Goal: Task Accomplishment & Management: Manage account settings

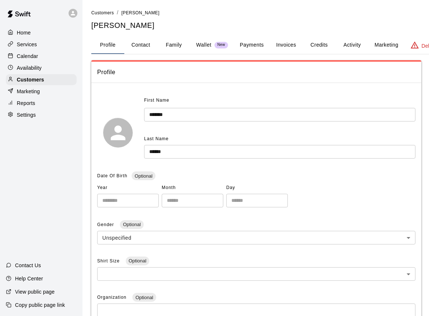
click at [38, 54] on p "Calendar" at bounding box center [27, 55] width 21 height 7
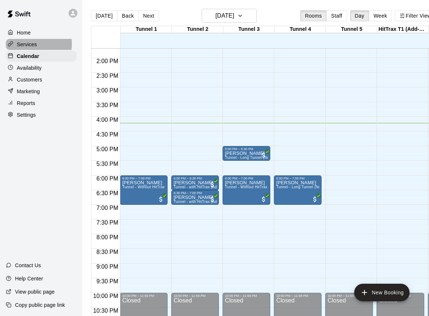
click at [25, 43] on p "Services" at bounding box center [27, 44] width 20 height 7
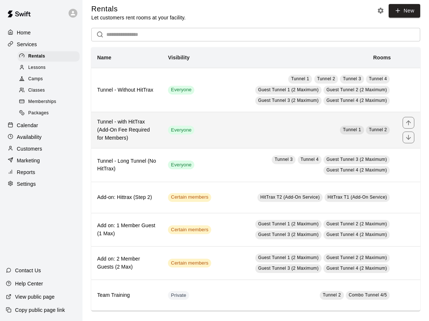
scroll to position [8, 0]
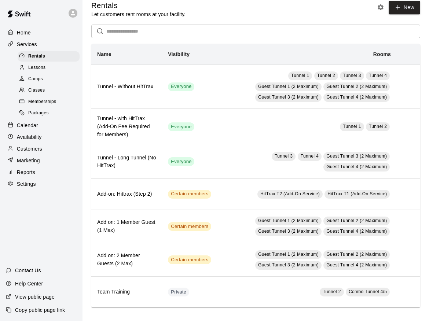
click at [31, 216] on div "Home Services Rentals Lessons Camps Classes Memberships Packages Calendar Avail…" at bounding box center [41, 160] width 82 height 321
click at [31, 217] on div "Home Services Rentals Lessons Camps Classes Memberships Packages Calendar Avail…" at bounding box center [41, 160] width 82 height 321
click at [41, 56] on span "Rentals" at bounding box center [36, 56] width 17 height 7
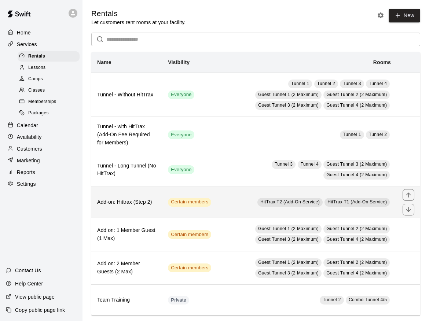
click at [162, 201] on th "Add-on: Hittrax (Step 2)" at bounding box center [126, 202] width 71 height 31
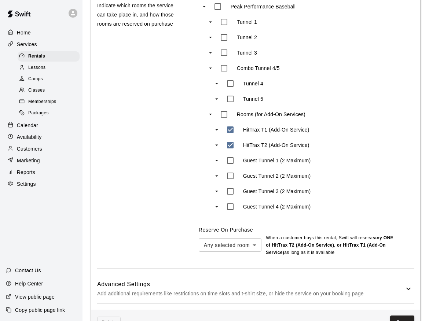
scroll to position [357, 0]
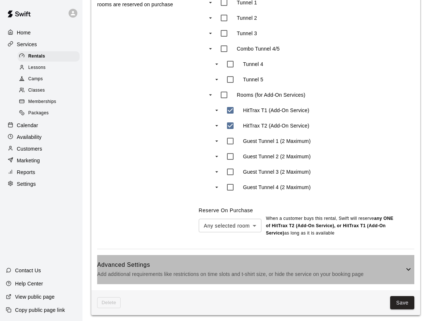
click at [194, 255] on div "Advanced Settings Add additional requirements like restrictions on time slots a…" at bounding box center [255, 269] width 317 height 29
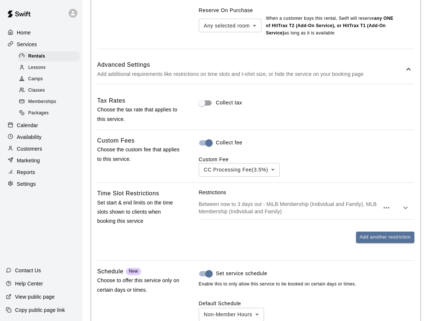
scroll to position [595, 0]
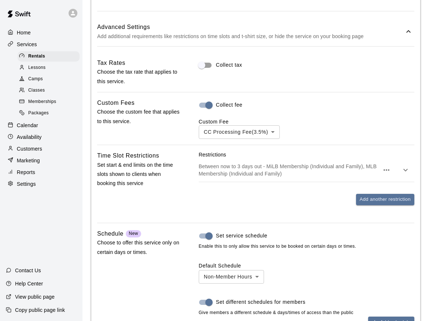
click at [255, 172] on p "Between now to 3 days out - MiLB Membership (Individual and Family), MLB Member…" at bounding box center [289, 170] width 180 height 15
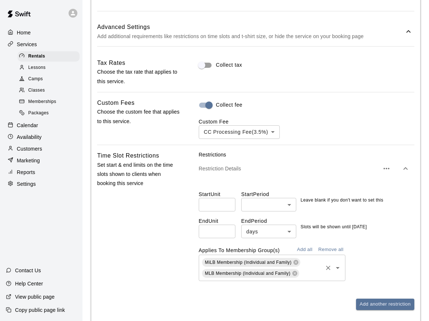
click at [338, 266] on icon "Open" at bounding box center [337, 268] width 9 height 9
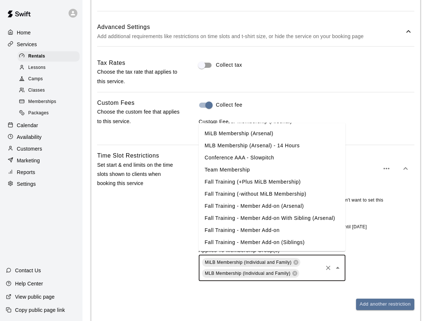
scroll to position [55, 0]
click at [135, 196] on div "Time Slot Restrictions Set start & end limits on the time slots shown to client…" at bounding box center [138, 236] width 82 height 171
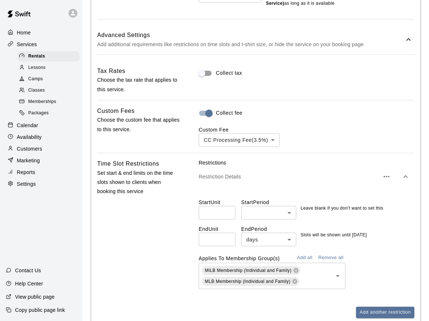
scroll to position [612, 0]
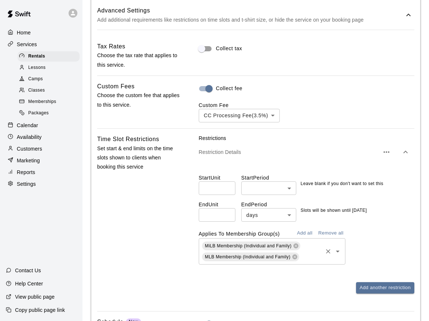
click at [336, 249] on icon "Open" at bounding box center [337, 251] width 9 height 9
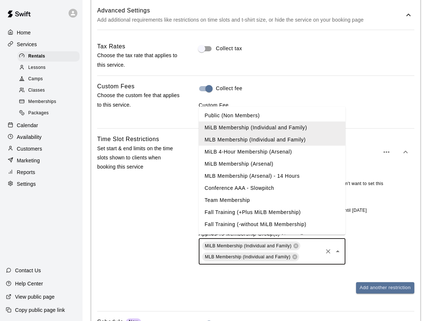
click at [224, 211] on li "Fall Training (+Plus MiLB Membership)" at bounding box center [272, 212] width 147 height 12
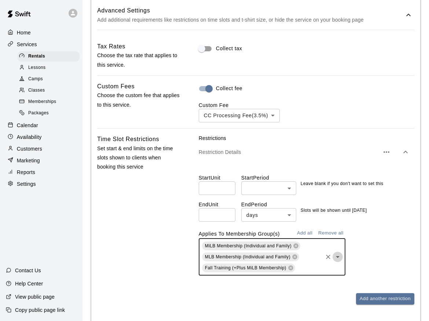
click at [339, 255] on icon "Open" at bounding box center [337, 257] width 9 height 9
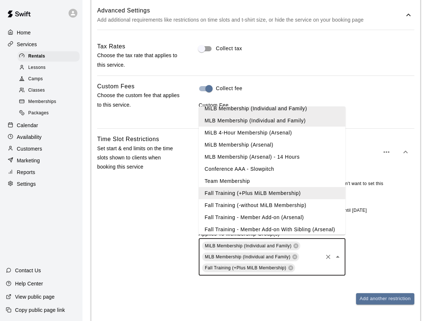
scroll to position [29, 0]
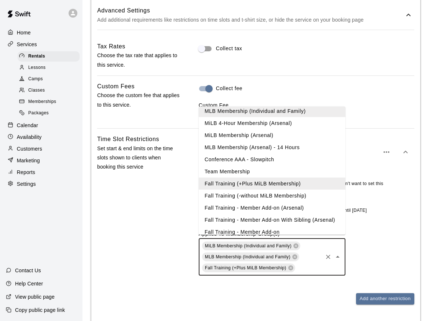
click at [237, 207] on li "Fall Training - Member Add-on (Arsenal)" at bounding box center [272, 208] width 147 height 12
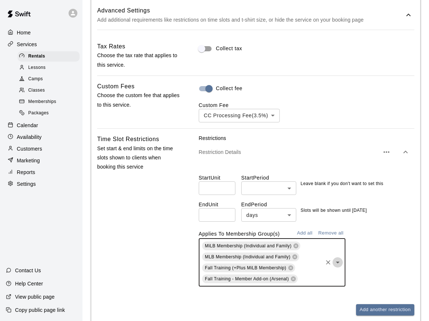
click at [338, 262] on icon "Open" at bounding box center [338, 263] width 4 height 2
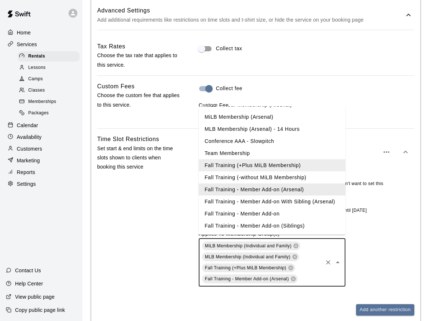
scroll to position [52, 0]
click at [245, 200] on li "Fall Training - Member Add-on With Sibling (Arsenal)" at bounding box center [272, 201] width 147 height 12
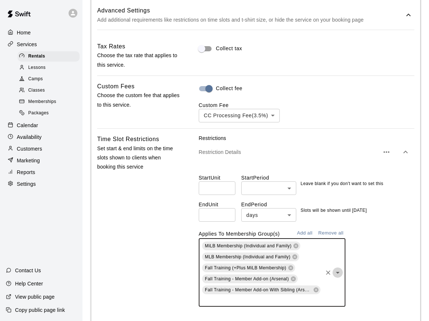
click at [339, 271] on icon "Open" at bounding box center [337, 272] width 9 height 9
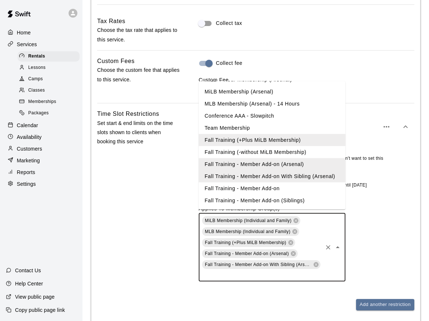
scroll to position [646, 0]
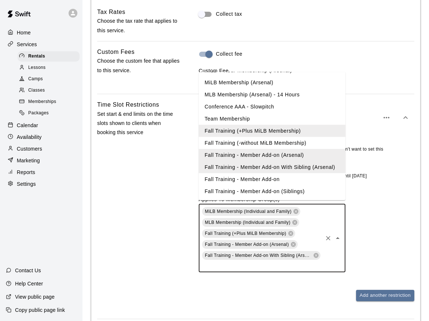
click at [227, 179] on li "Fall Training - Member Add-on" at bounding box center [272, 179] width 147 height 12
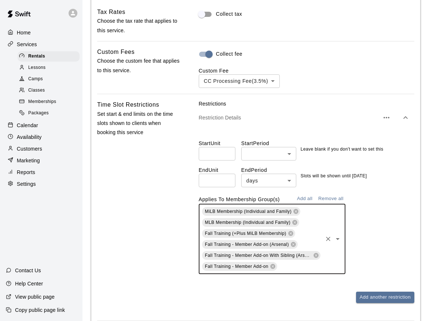
click at [336, 236] on icon "Open" at bounding box center [337, 239] width 9 height 9
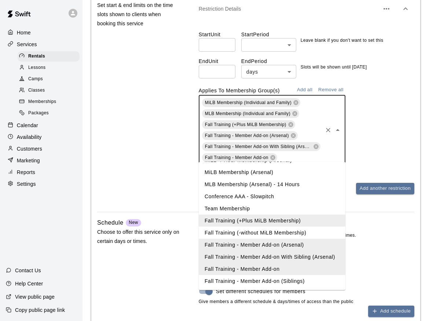
scroll to position [760, 0]
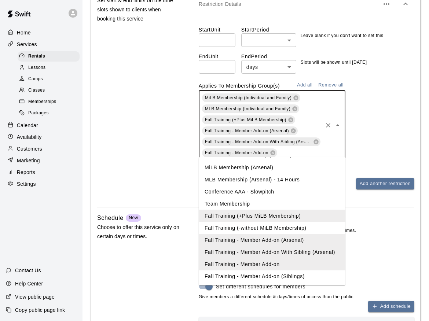
click at [250, 277] on li "Fall Training - Member Add-on (Siblings)" at bounding box center [272, 277] width 147 height 12
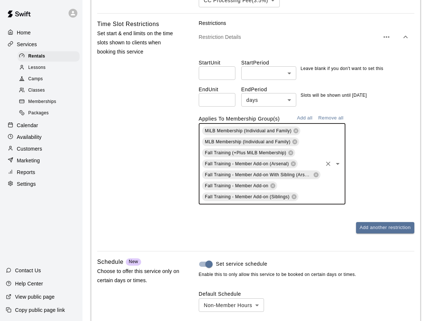
scroll to position [717, 0]
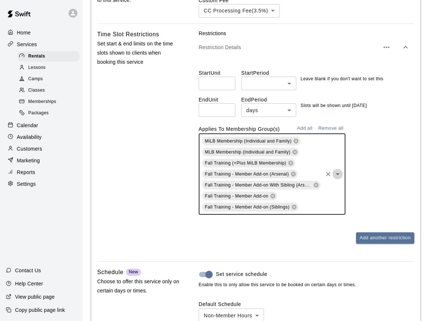
click at [336, 172] on icon "Open" at bounding box center [337, 174] width 9 height 9
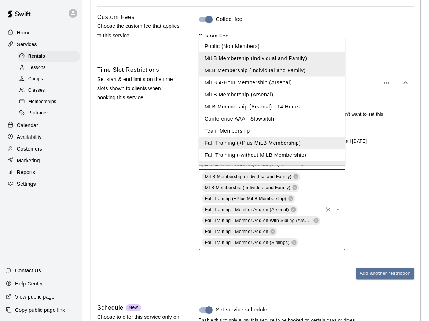
scroll to position [613, 0]
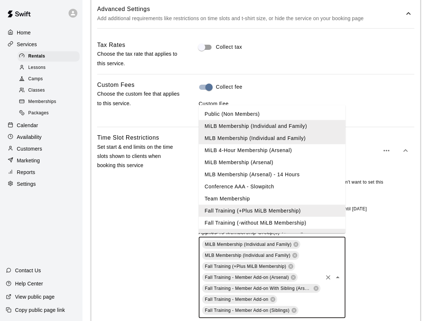
click at [253, 149] on li "MiLB 4-Hour Membership (Arsenal)" at bounding box center [272, 150] width 147 height 12
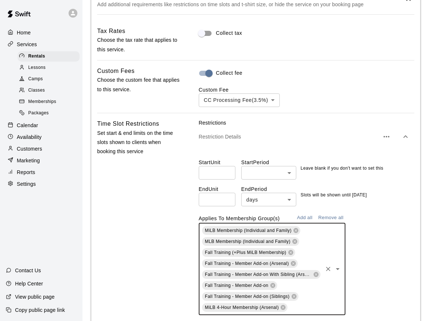
scroll to position [685, 0]
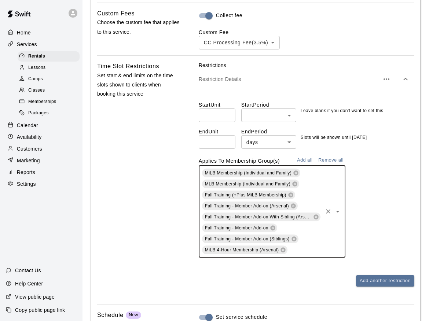
click at [340, 208] on icon "Open" at bounding box center [337, 211] width 9 height 9
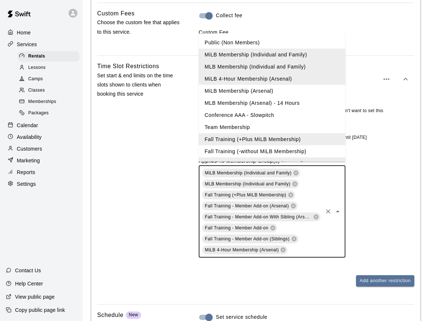
click at [264, 92] on li "MiLB Membership (Arsenal)" at bounding box center [272, 91] width 147 height 12
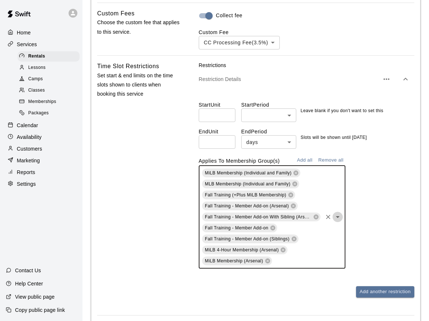
click at [338, 214] on icon "Open" at bounding box center [337, 217] width 9 height 9
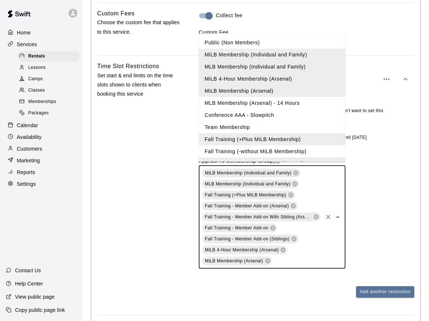
click at [285, 104] on li "MLB Membership (Arsenal) - 14 Hours" at bounding box center [272, 103] width 147 height 12
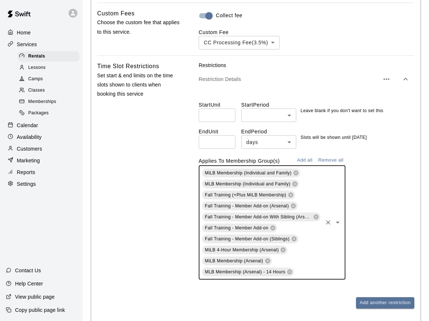
click at [340, 221] on icon "Open" at bounding box center [337, 222] width 9 height 9
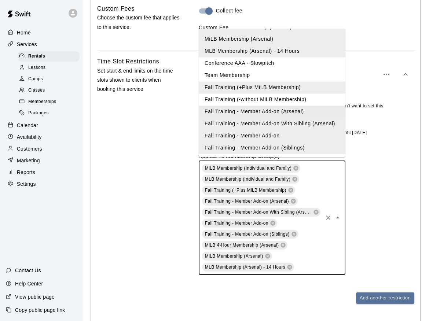
scroll to position [694, 0]
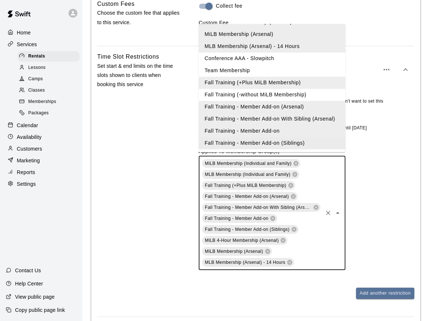
click at [372, 184] on div "MiLB Membership (Individual and Family) MLB Membership (Individual and Family) …" at bounding box center [307, 213] width 216 height 114
click at [372, 221] on div "MiLB Membership (Individual and Family) MLB Membership (Individual and Family) …" at bounding box center [307, 213] width 216 height 114
click at [374, 224] on div "MiLB Membership (Individual and Family) MLB Membership (Individual and Family) …" at bounding box center [307, 213] width 216 height 114
click at [379, 244] on div "MiLB Membership (Individual and Family) MLB Membership (Individual and Family) …" at bounding box center [307, 213] width 216 height 114
drag, startPoint x: 379, startPoint y: 245, endPoint x: 375, endPoint y: 235, distance: 10.9
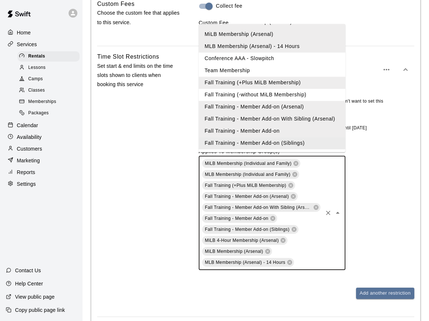
click at [379, 245] on div "MiLB Membership (Individual and Family) MLB Membership (Individual and Family) …" at bounding box center [307, 213] width 216 height 114
click at [367, 175] on div "MiLB Membership (Individual and Family) MLB Membership (Individual and Family) …" at bounding box center [307, 213] width 216 height 114
click at [339, 212] on icon "Close" at bounding box center [338, 213] width 4 height 2
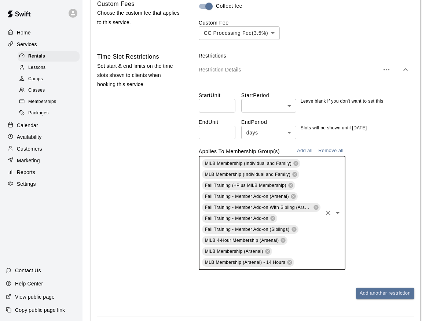
click at [384, 209] on div "MiLB Membership (Individual and Family) MLB Membership (Individual and Family) …" at bounding box center [307, 213] width 216 height 114
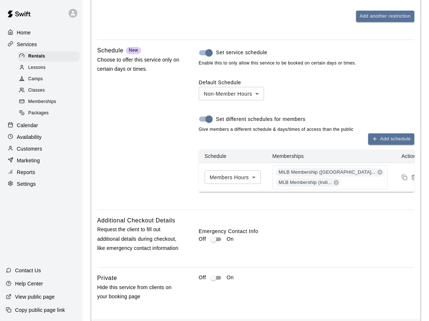
scroll to position [998, 0]
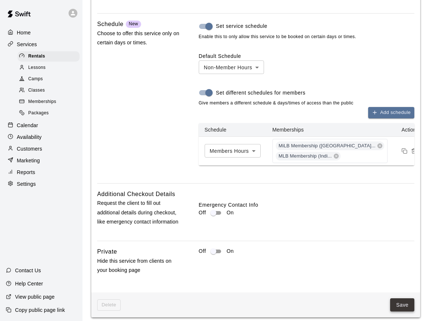
click at [394, 298] on button "Save" at bounding box center [402, 305] width 24 height 14
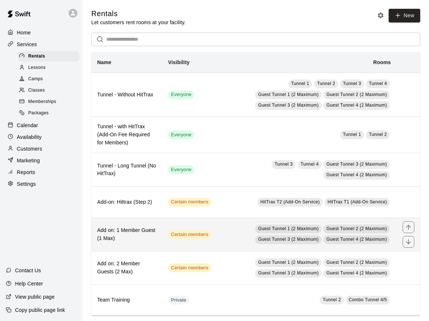
click at [231, 232] on td "Guest Tunnel 1 (2 Maximum) Guest Tunnel 2 (2 Maximum) Guest Tunnel 3 (2 Maximum…" at bounding box center [307, 234] width 180 height 33
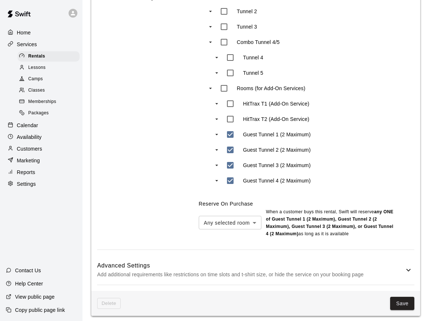
scroll to position [364, 0]
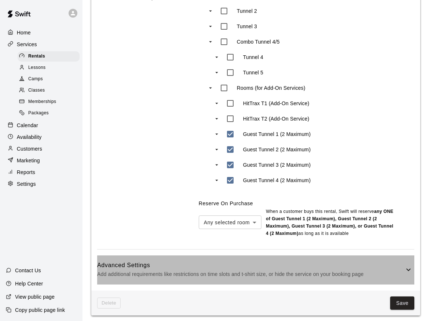
click at [276, 261] on h6 "Advanced Settings" at bounding box center [250, 266] width 307 height 10
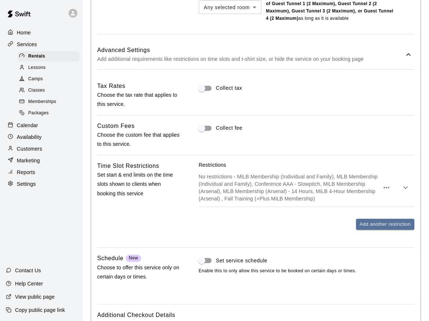
scroll to position [617, 0]
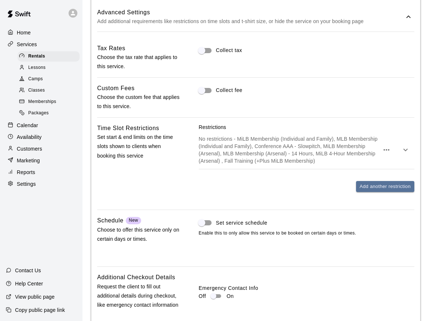
click at [404, 147] on icon "button" at bounding box center [405, 150] width 9 height 9
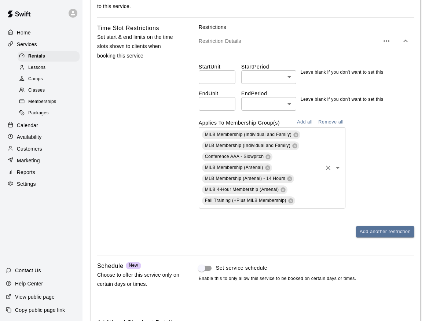
scroll to position [729, 0]
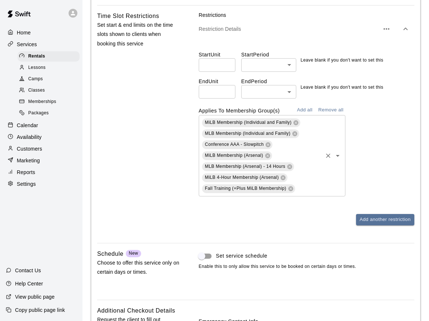
click at [339, 153] on icon "Open" at bounding box center [337, 155] width 9 height 9
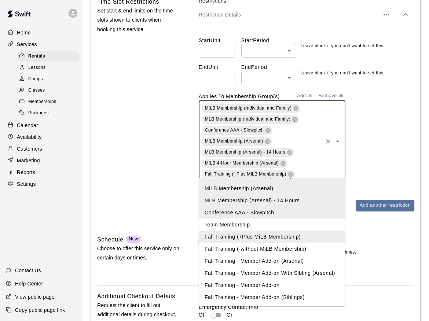
scroll to position [748, 0]
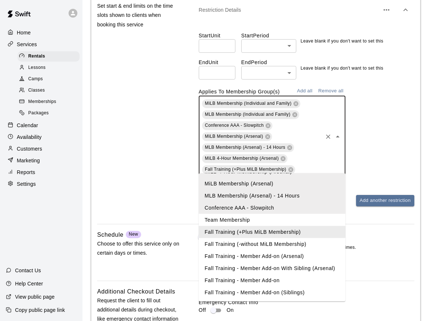
drag, startPoint x: 216, startPoint y: 225, endPoint x: 249, endPoint y: 215, distance: 34.7
click at [216, 226] on li "Fall Training (+Plus MiLB Membership)" at bounding box center [272, 232] width 147 height 12
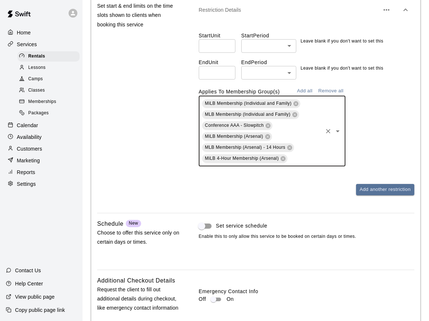
click at [338, 127] on icon "Open" at bounding box center [337, 131] width 9 height 9
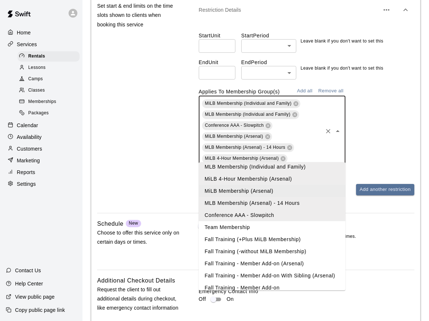
scroll to position [33, 0]
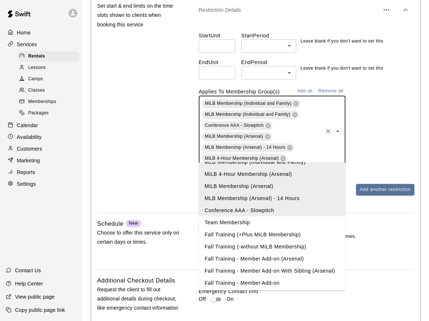
click at [274, 236] on li "Fall Training (+Plus MiLB Membership)" at bounding box center [272, 235] width 147 height 12
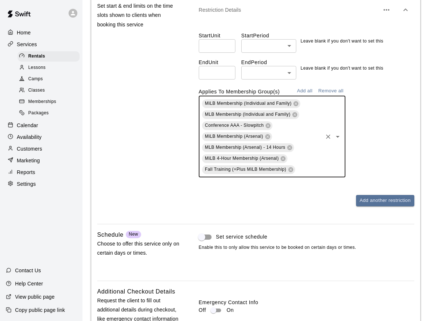
click at [340, 133] on icon "Open" at bounding box center [337, 136] width 9 height 9
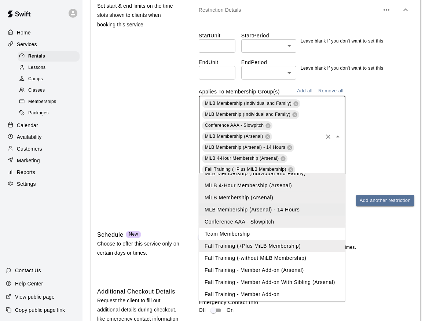
scroll to position [38, 0]
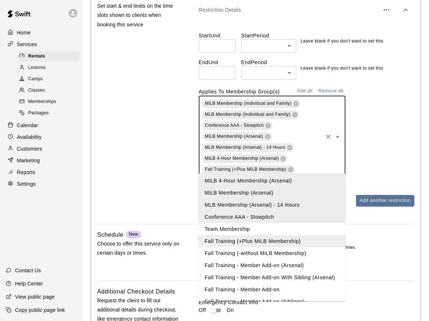
click at [249, 265] on li "Fall Training - Member Add-on (Arsenal)" at bounding box center [272, 266] width 147 height 12
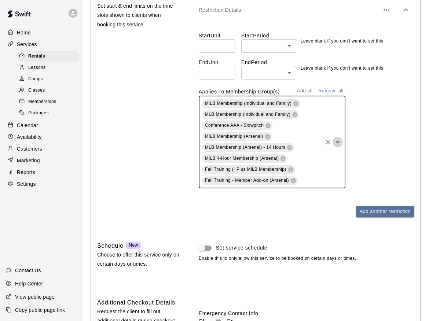
click at [336, 141] on icon "Open" at bounding box center [338, 142] width 4 height 2
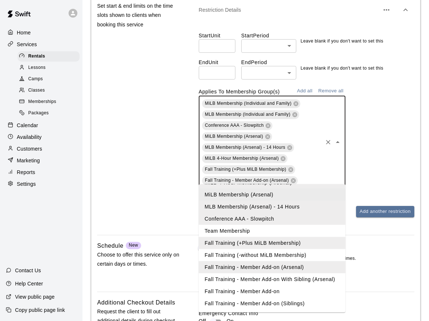
scroll to position [786, 0]
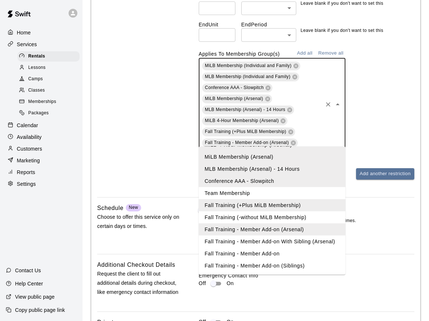
click at [247, 239] on li "Fall Training - Member Add-on With Sibling (Arsenal)" at bounding box center [272, 242] width 147 height 12
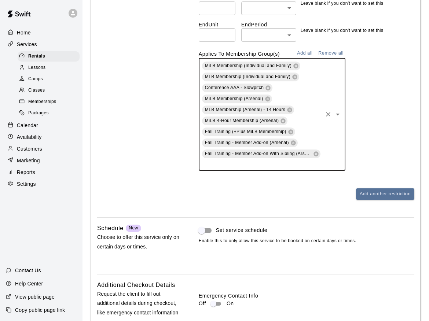
click at [338, 114] on icon "Open" at bounding box center [338, 115] width 4 height 2
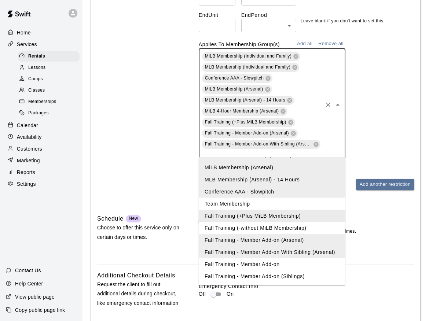
scroll to position [801, 0]
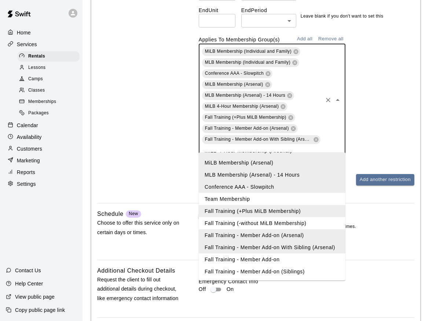
click at [266, 259] on li "Fall Training - Member Add-on" at bounding box center [272, 260] width 147 height 12
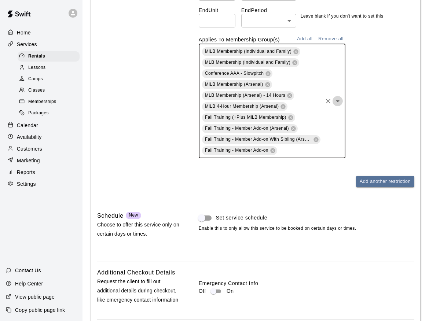
click at [340, 99] on icon "Open" at bounding box center [337, 101] width 9 height 9
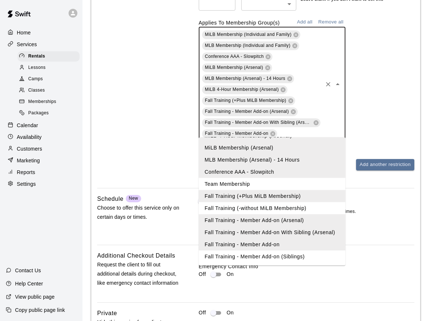
scroll to position [843, 0]
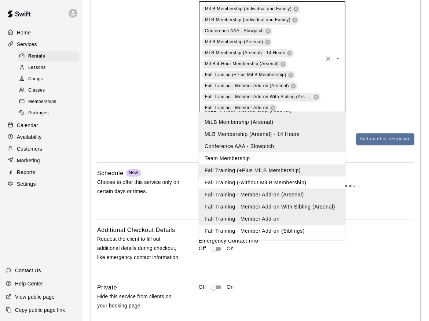
click at [272, 234] on li "Fall Training - Member Add-on (Siblings)" at bounding box center [272, 231] width 147 height 12
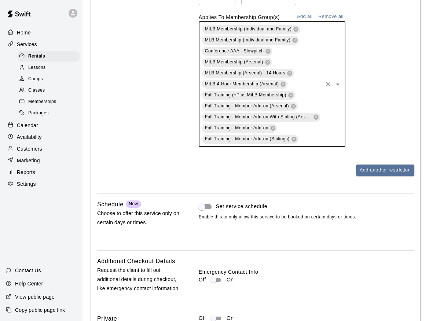
scroll to position [798, 0]
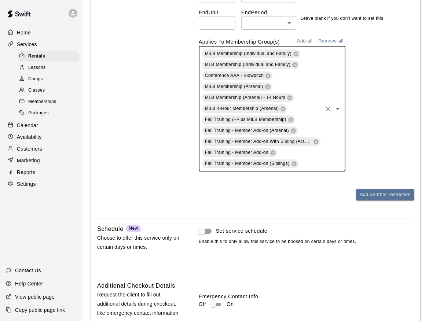
click at [337, 104] on icon "Open" at bounding box center [337, 108] width 9 height 9
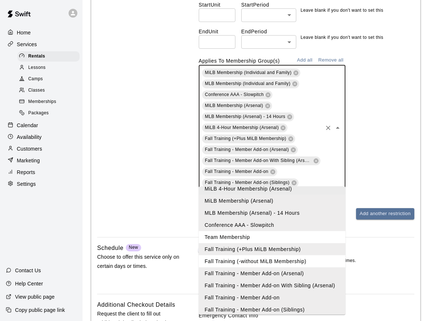
scroll to position [55, 0]
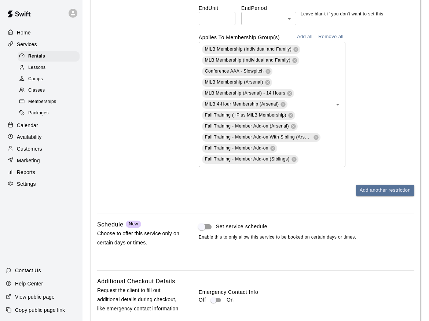
click at [388, 207] on div "Tax Rates Choose the tax rate that applies to this service. Collect tax Custom …" at bounding box center [255, 110] width 317 height 504
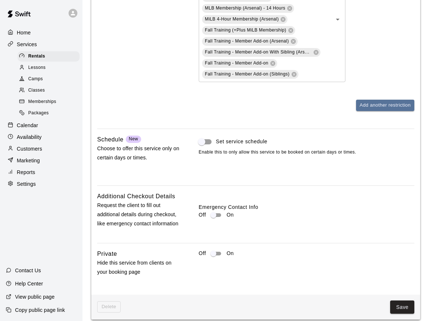
scroll to position [890, 0]
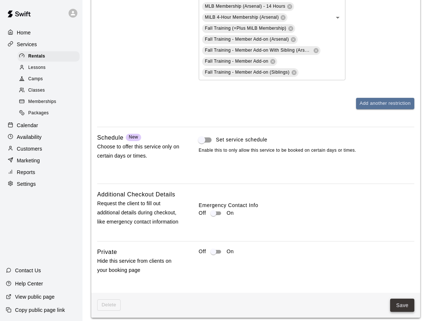
click at [404, 299] on button "Save" at bounding box center [402, 306] width 24 height 14
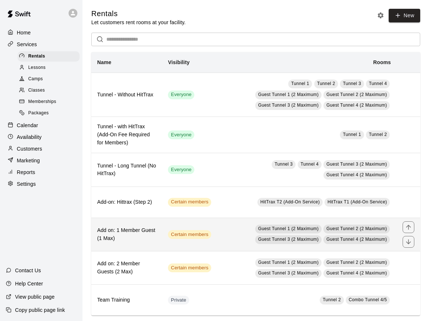
click at [223, 233] on td "Guest Tunnel 1 (2 Maximum) Guest Tunnel 2 (2 Maximum) Guest Tunnel 3 (2 Maximum…" at bounding box center [307, 234] width 180 height 33
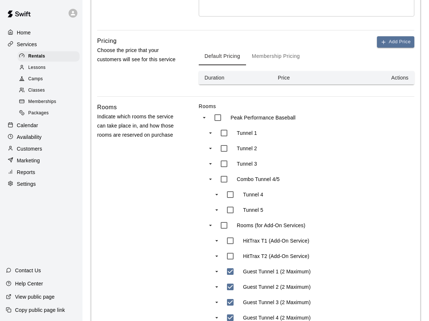
scroll to position [364, 0]
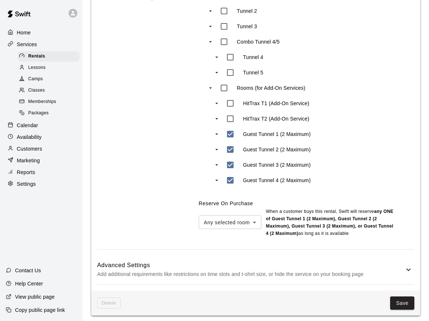
click at [295, 270] on p "Add additional requirements like restrictions on time slots and t-shirt size, o…" at bounding box center [250, 274] width 307 height 9
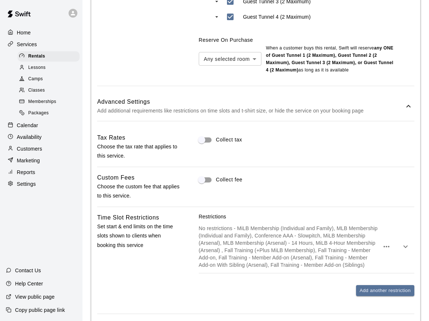
scroll to position [537, 0]
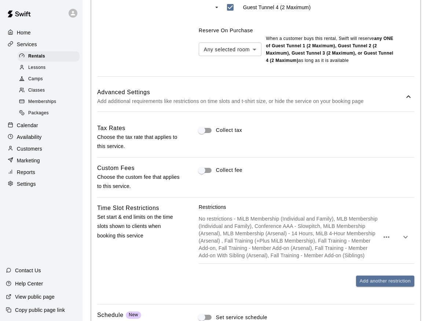
click at [405, 235] on icon "button" at bounding box center [405, 237] width 9 height 9
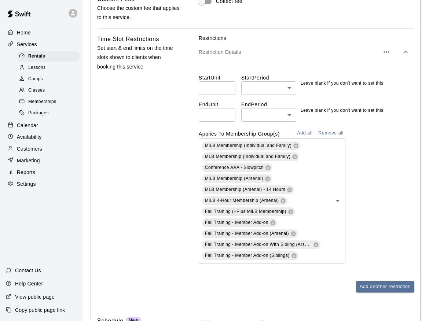
scroll to position [744, 0]
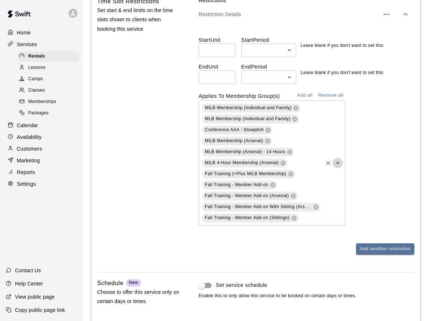
click at [338, 162] on icon "Open" at bounding box center [338, 163] width 4 height 2
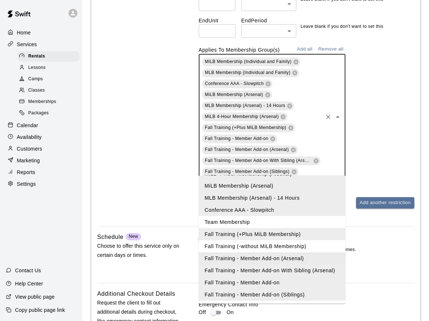
scroll to position [805, 0]
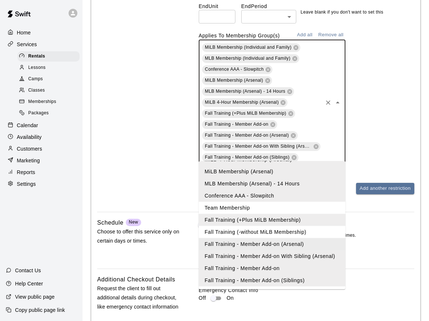
click at [386, 232] on span "Enable this to only allow this service to be booked on certain days or times." at bounding box center [307, 235] width 216 height 7
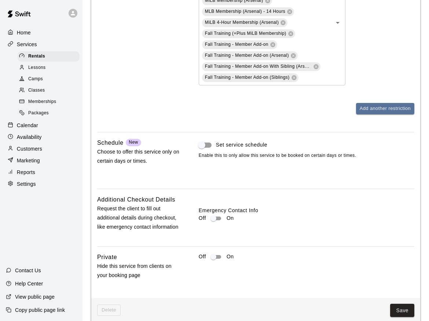
scroll to position [890, 0]
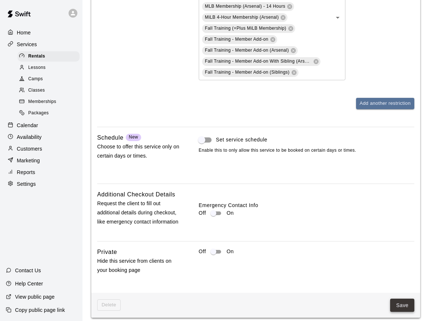
click at [400, 301] on button "Save" at bounding box center [402, 306] width 24 height 14
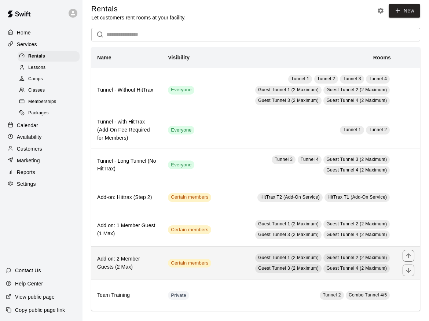
scroll to position [8, 0]
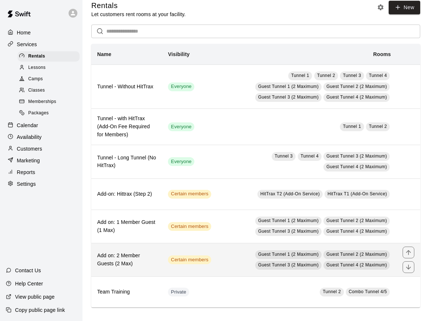
click at [232, 259] on td "Guest Tunnel 1 (2 Maximum) Guest Tunnel 2 (2 Maximum) Guest Tunnel 3 (2 Maximum…" at bounding box center [307, 259] width 180 height 33
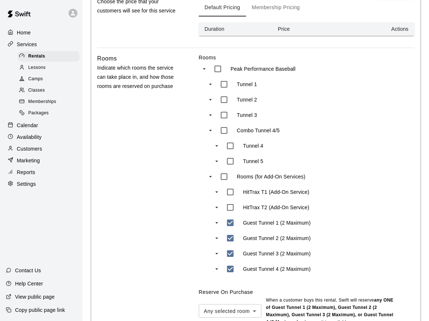
scroll to position [364, 0]
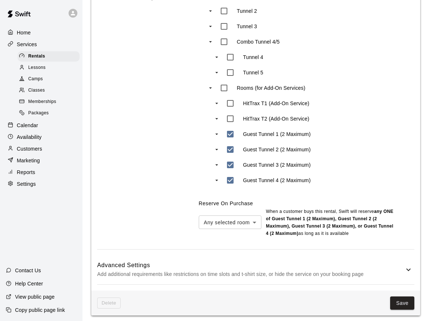
click at [349, 270] on p "Add additional requirements like restrictions on time slots and t-shirt size, o…" at bounding box center [250, 274] width 307 height 9
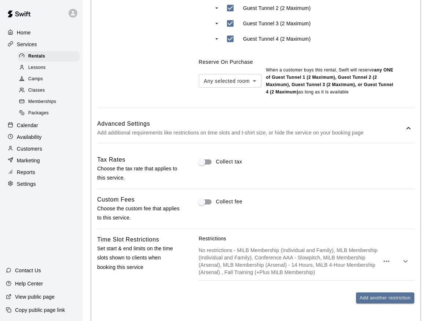
scroll to position [575, 0]
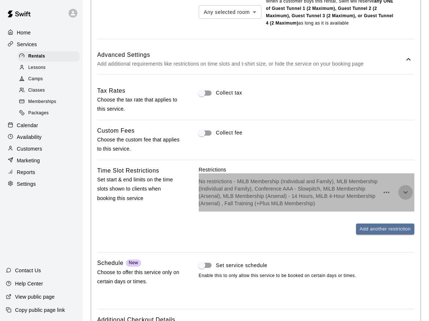
click at [404, 190] on icon "button" at bounding box center [405, 192] width 9 height 9
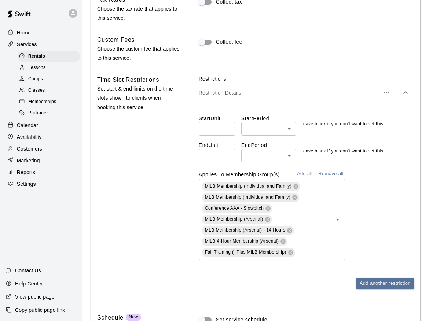
scroll to position [703, 0]
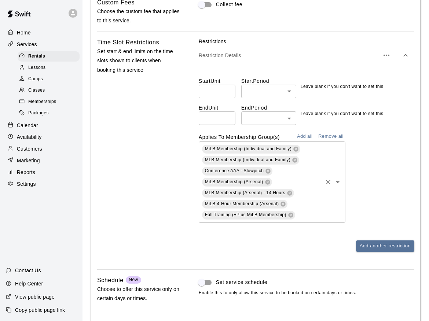
click at [340, 181] on icon "Open" at bounding box center [337, 182] width 9 height 9
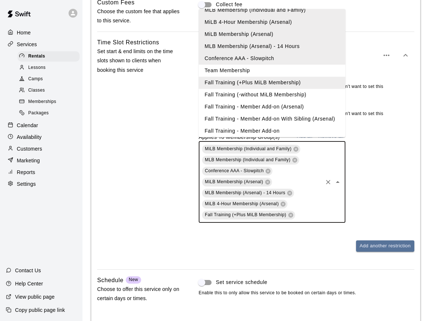
scroll to position [37, 0]
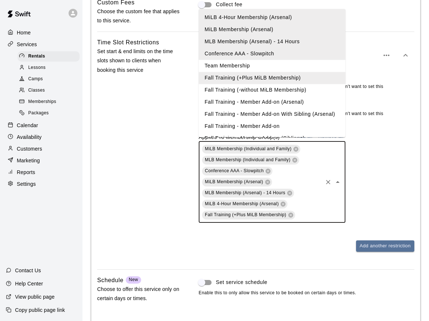
click at [279, 103] on li "Fall Training - Member Add-on (Arsenal)" at bounding box center [272, 102] width 147 height 12
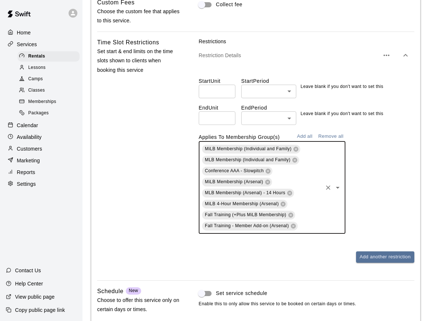
click at [341, 184] on icon "Open" at bounding box center [337, 187] width 9 height 9
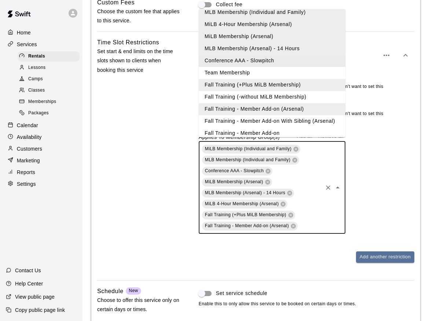
scroll to position [55, 0]
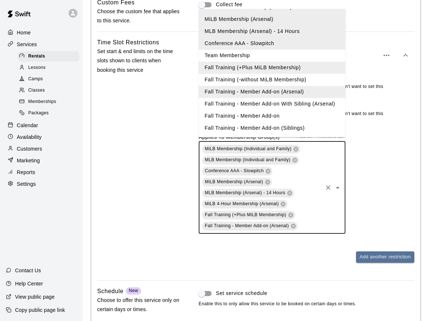
click at [280, 115] on li "Fall Training - Member Add-on" at bounding box center [272, 116] width 147 height 12
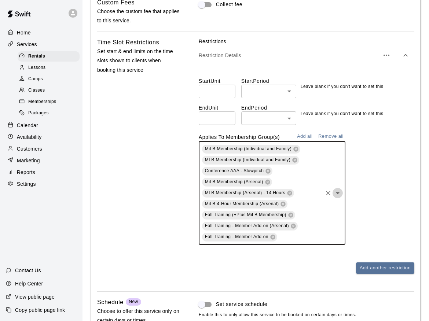
click at [340, 189] on icon "Open" at bounding box center [337, 193] width 9 height 9
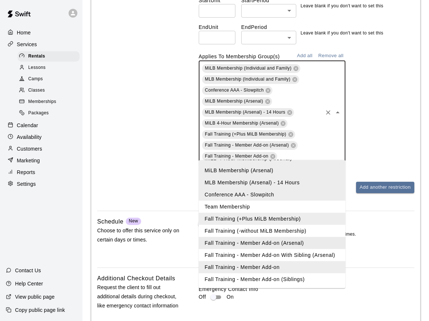
scroll to position [788, 0]
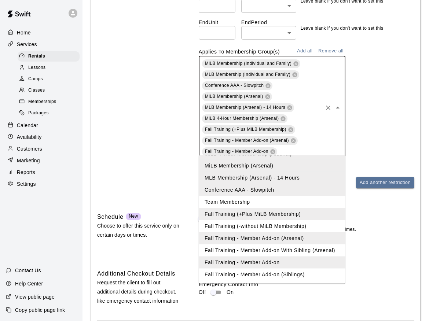
click at [279, 274] on li "Fall Training - Member Add-on (Siblings)" at bounding box center [272, 275] width 147 height 12
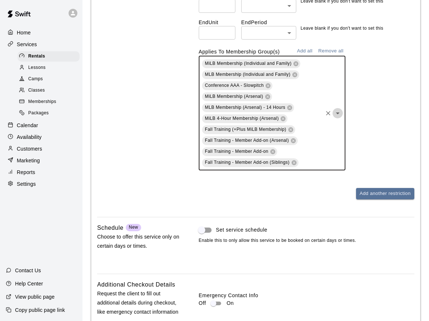
click at [339, 110] on icon "Open" at bounding box center [337, 113] width 9 height 9
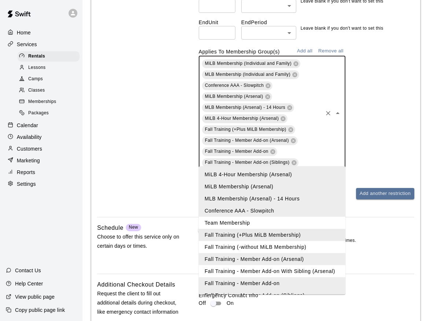
scroll to position [55, 0]
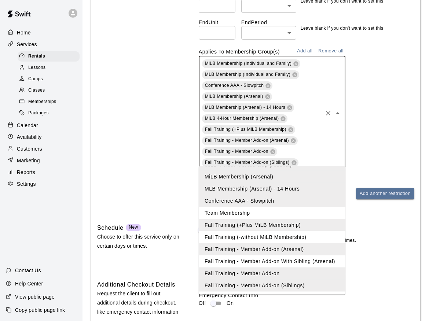
click at [243, 260] on li "Fall Training - Member Add-on With Sibling (Arsenal)" at bounding box center [272, 261] width 147 height 12
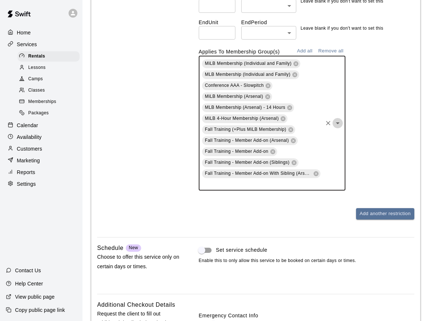
click at [340, 120] on icon "Open" at bounding box center [337, 123] width 9 height 9
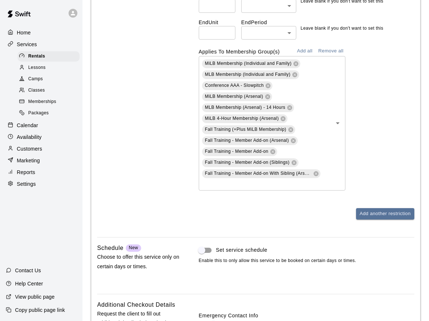
click at [380, 231] on div "Tax Rates Choose the tax rate that applies to this service. Collect tax Custom …" at bounding box center [255, 128] width 317 height 513
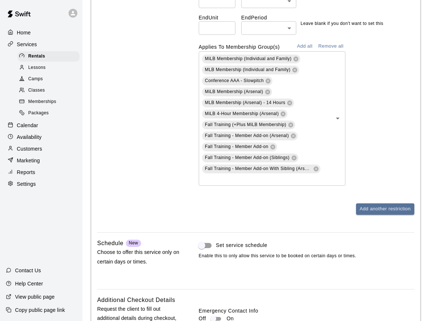
scroll to position [899, 0]
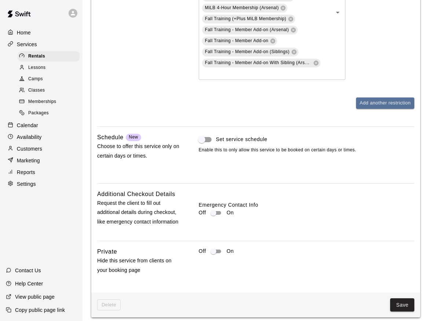
click at [405, 293] on div "Delete Save" at bounding box center [255, 305] width 329 height 25
click at [405, 298] on button "Save" at bounding box center [402, 305] width 24 height 14
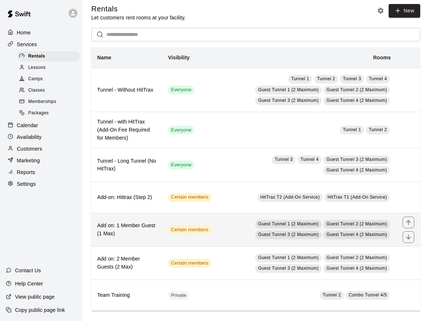
scroll to position [8, 0]
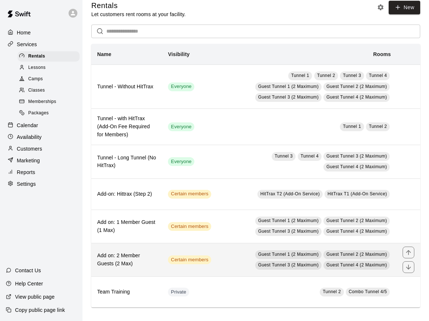
click at [236, 254] on td "Guest Tunnel 1 (2 Maximum) Guest Tunnel 2 (2 Maximum) Guest Tunnel 3 (2 Maximum…" at bounding box center [307, 259] width 180 height 33
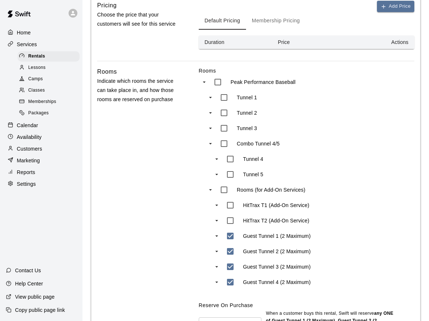
scroll to position [364, 0]
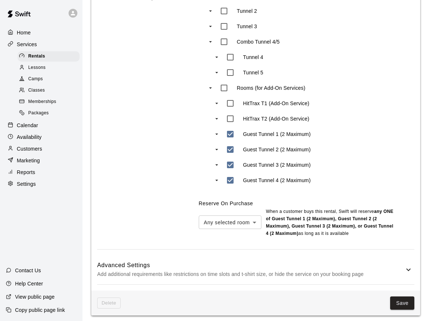
click at [375, 270] on p "Add additional requirements like restrictions on time slots and t-shirt size, o…" at bounding box center [250, 274] width 307 height 9
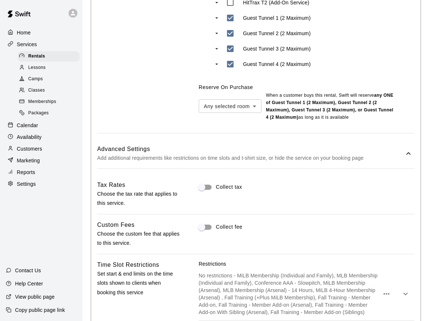
scroll to position [543, 0]
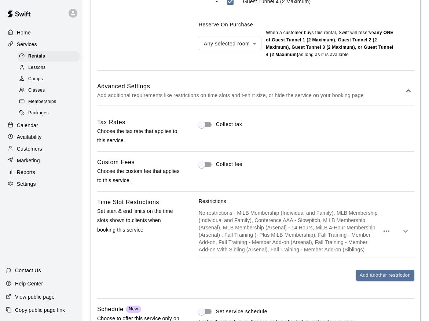
click at [404, 232] on icon "button" at bounding box center [405, 231] width 9 height 9
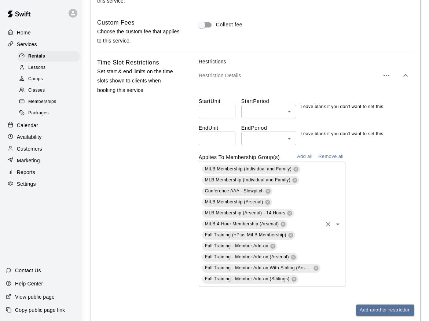
scroll to position [703, 0]
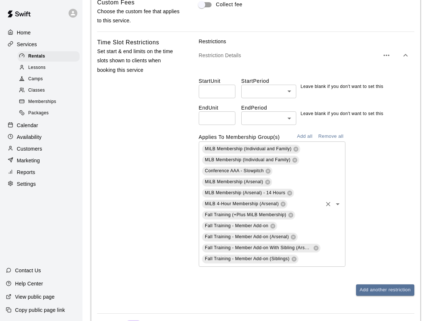
click at [340, 200] on icon "Open" at bounding box center [337, 204] width 9 height 9
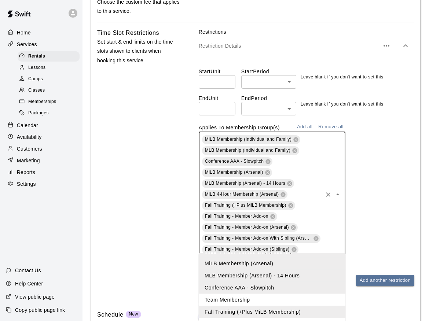
scroll to position [717, 0]
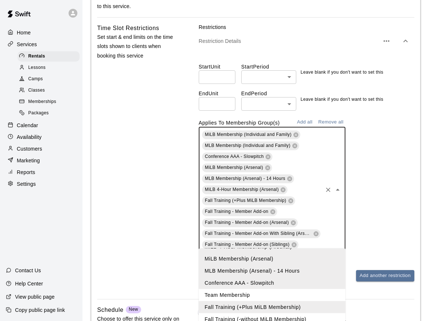
click at [371, 149] on div "MiLB Membership (Individual and Family) MLB Membership (Individual and Family) …" at bounding box center [307, 189] width 216 height 125
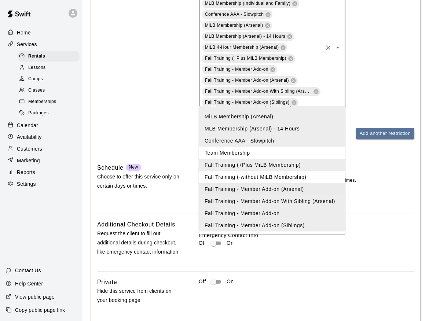
scroll to position [890, 0]
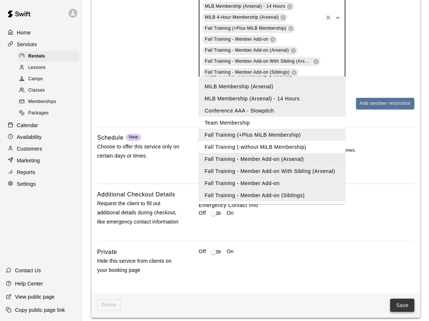
click at [400, 301] on button "Save" at bounding box center [402, 306] width 24 height 14
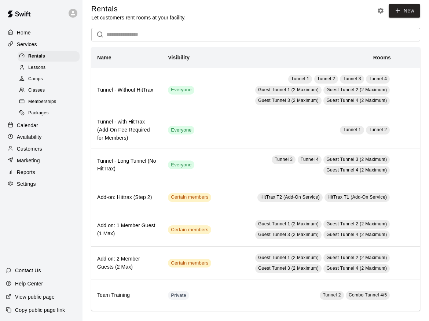
scroll to position [8, 0]
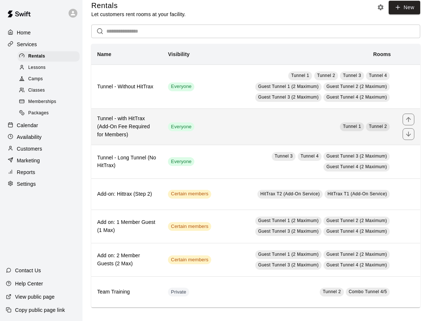
click at [217, 129] on td "Everyone" at bounding box center [189, 127] width 55 height 36
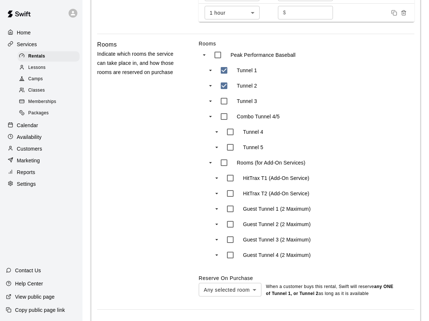
scroll to position [514, 0]
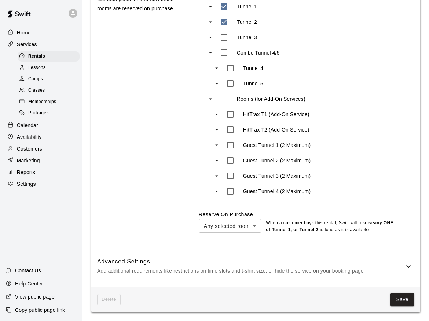
click at [375, 268] on p "Add additional requirements like restrictions on time slots and t-shirt size, o…" at bounding box center [250, 270] width 307 height 9
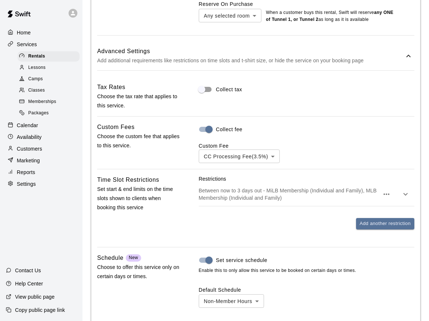
scroll to position [769, 0]
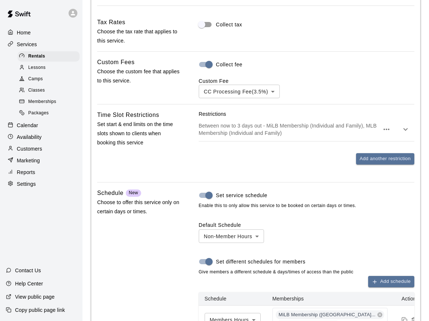
click at [283, 137] on p "Between now to 3 days out - MiLB Membership (Individual and Family), MLB Member…" at bounding box center [289, 129] width 180 height 15
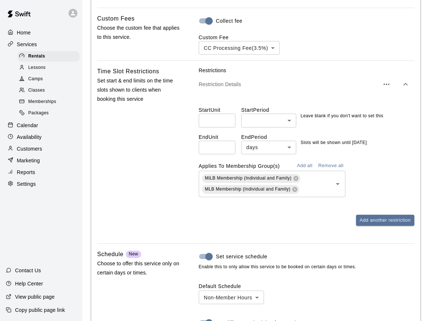
scroll to position [878, 0]
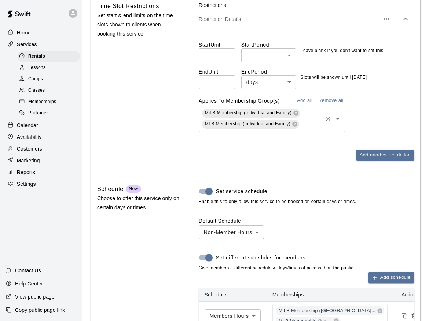
click at [339, 123] on icon "Open" at bounding box center [337, 118] width 9 height 9
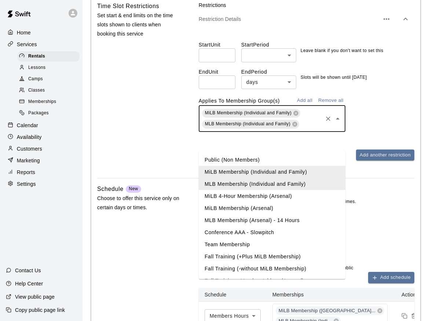
click at [306, 106] on button "Add all" at bounding box center [304, 100] width 23 height 11
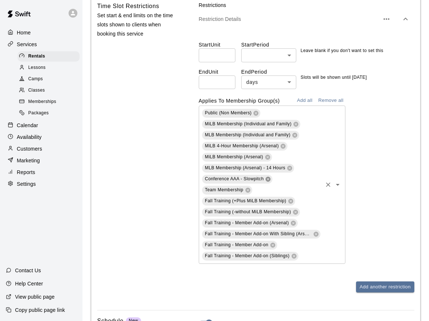
click at [268, 181] on icon at bounding box center [268, 179] width 5 height 5
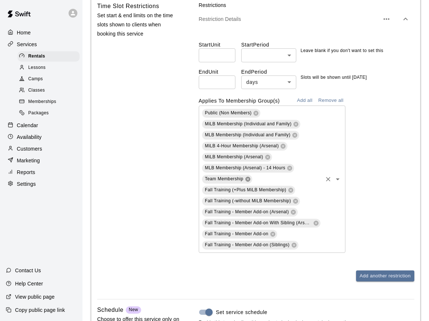
click at [247, 182] on icon at bounding box center [248, 179] width 6 height 6
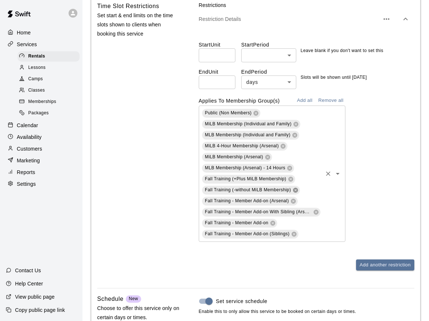
click at [294, 192] on icon at bounding box center [295, 190] width 5 height 5
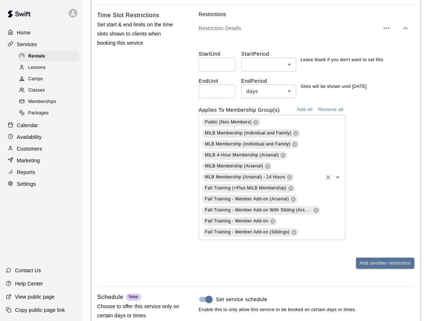
scroll to position [860, 0]
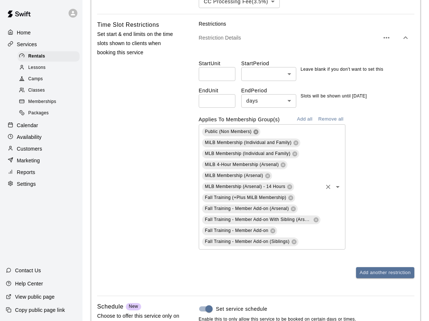
click at [255, 135] on icon at bounding box center [256, 132] width 6 height 6
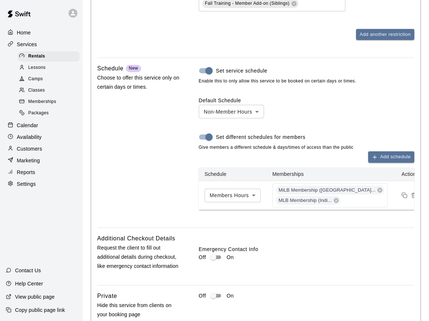
scroll to position [1154, 0]
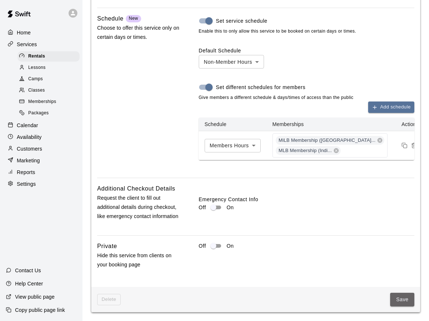
click at [406, 300] on button "Save" at bounding box center [402, 300] width 24 height 14
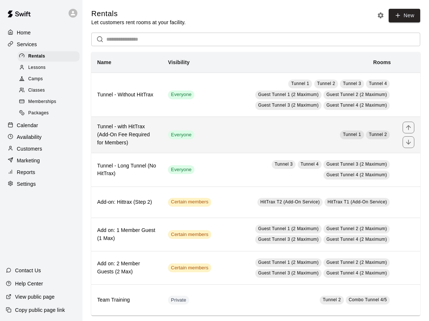
scroll to position [8, 0]
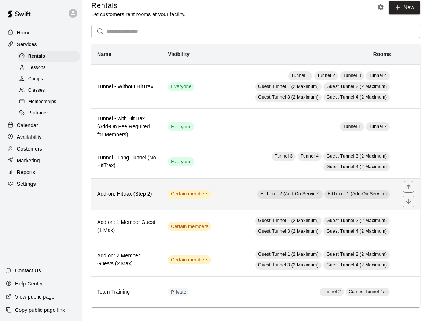
click at [222, 191] on td "HitTrax T2 (Add-On Service) HitTrax T1 (Add-On Service)" at bounding box center [307, 194] width 180 height 31
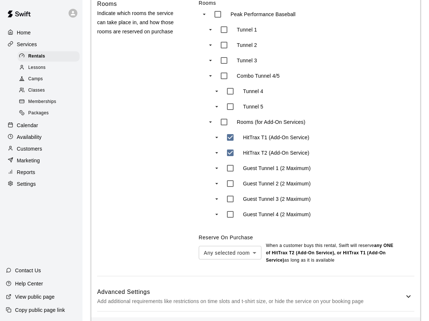
scroll to position [357, 0]
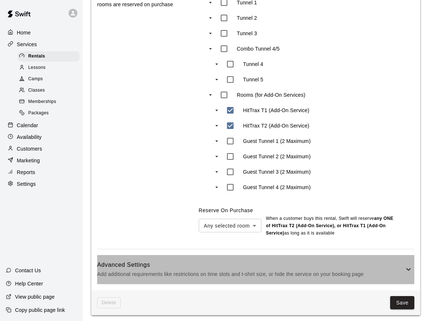
click at [198, 255] on div "Advanced Settings Add additional requirements like restrictions on time slots a…" at bounding box center [255, 269] width 317 height 29
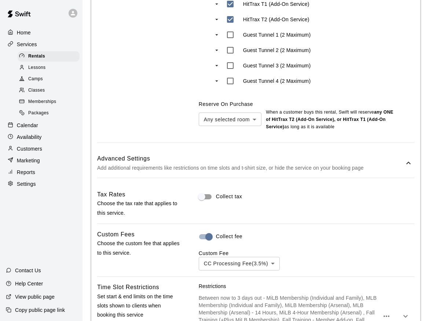
scroll to position [539, 0]
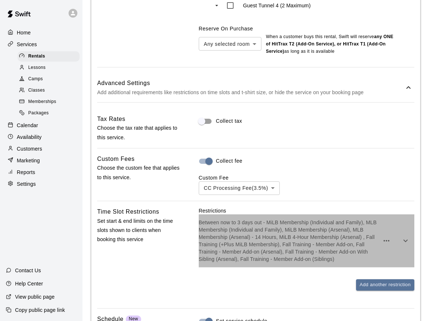
click at [304, 224] on p "Between now to 3 days out - MiLB Membership (Individual and Family), MLB Member…" at bounding box center [289, 241] width 180 height 44
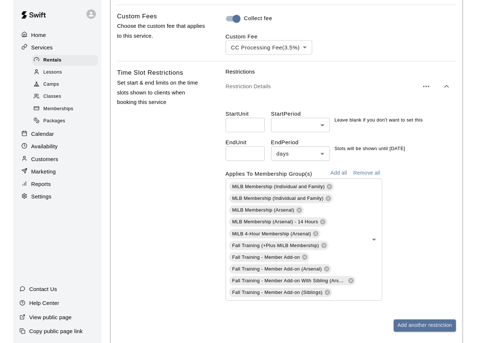
scroll to position [0, 0]
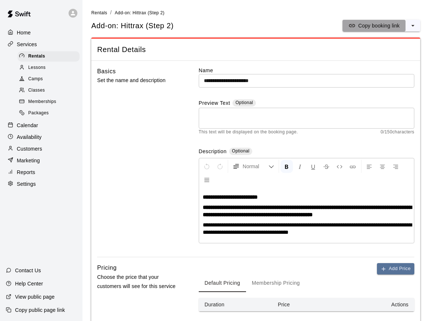
click at [373, 25] on p "Copy booking link" at bounding box center [378, 25] width 41 height 7
click at [141, 133] on div "Basics Set the name and description" at bounding box center [138, 162] width 82 height 191
click at [131, 111] on div "Basics Set the name and description" at bounding box center [138, 162] width 82 height 191
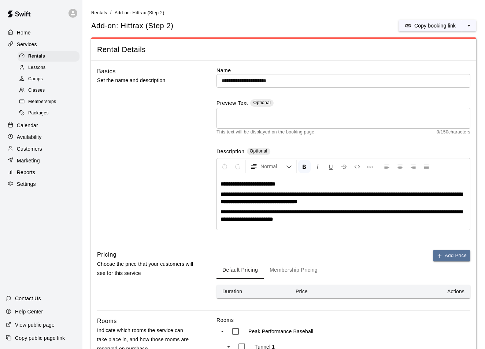
click at [33, 124] on p "Calendar" at bounding box center [27, 125] width 21 height 7
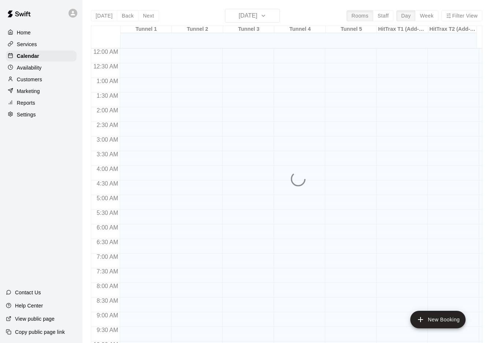
scroll to position [374, 0]
